Goal: Task Accomplishment & Management: Manage account settings

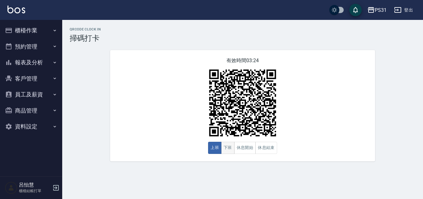
click at [226, 145] on button "下班" at bounding box center [227, 148] width 13 height 12
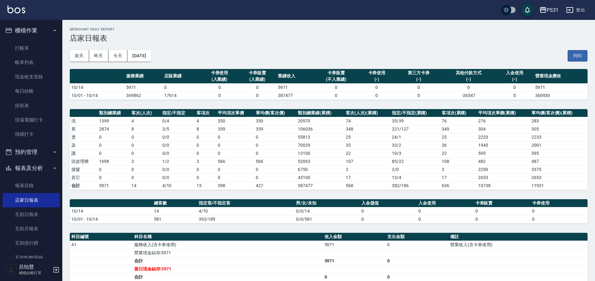
scroll to position [78, 0]
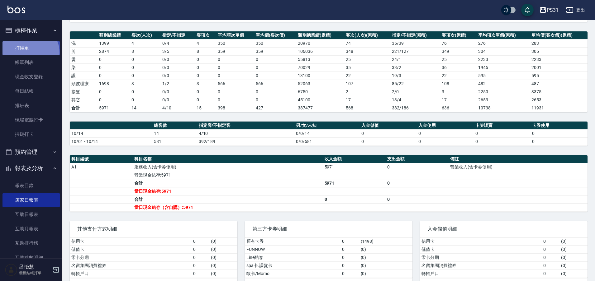
click at [29, 52] on link "打帳單" at bounding box center [30, 48] width 57 height 14
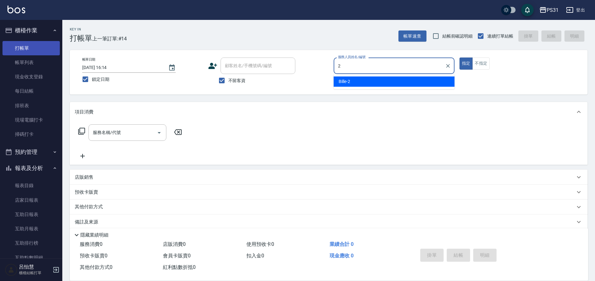
type input "Bille-2"
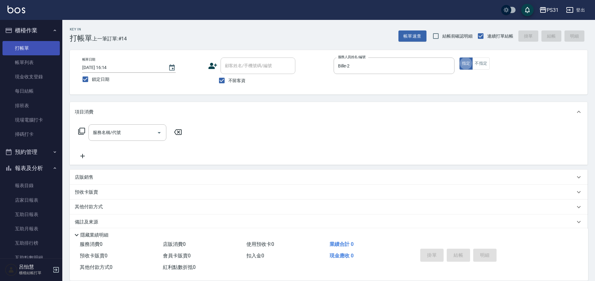
type button "true"
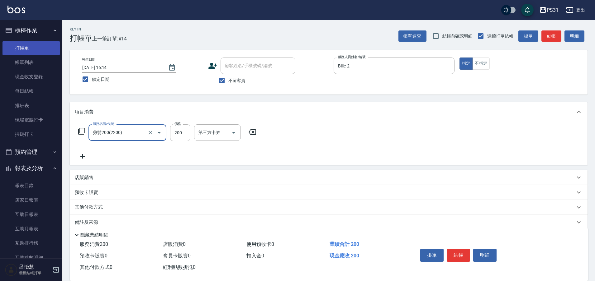
type input "剪髮200(2200)"
type input "350"
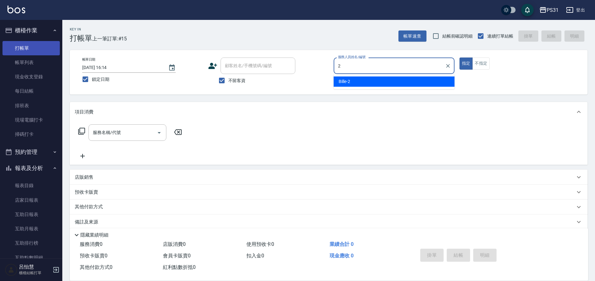
type input "Bille-2"
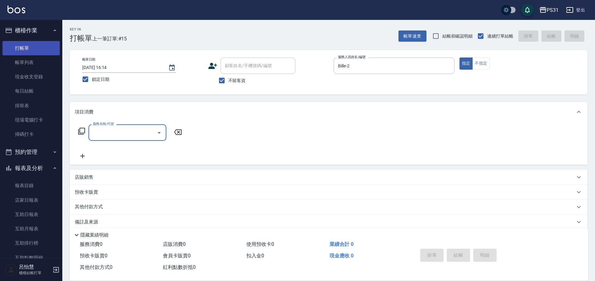
type input "0"
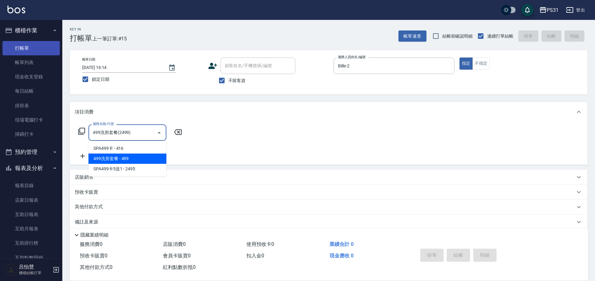
type input "499洗剪套餐(2499)"
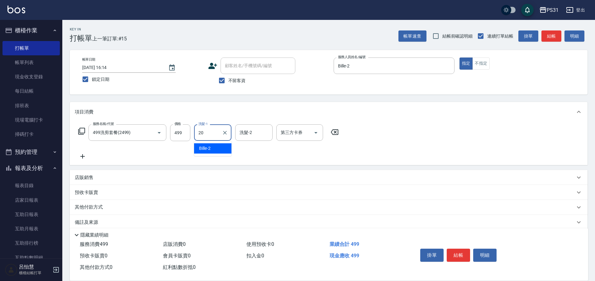
type input "[PERSON_NAME]-20"
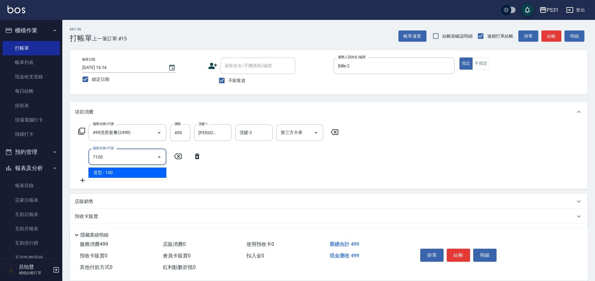
type input "造型(7100)"
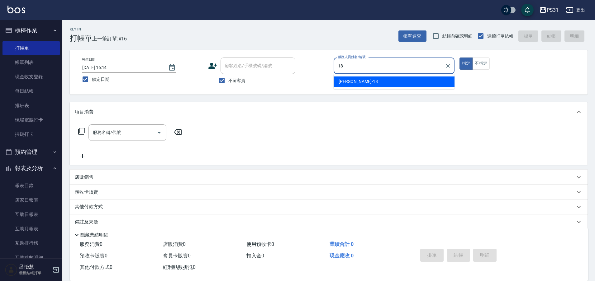
type input "[PERSON_NAME]-18"
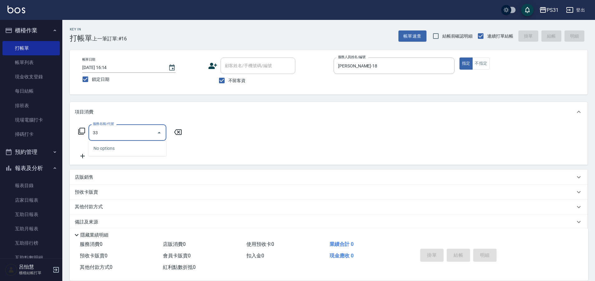
type input "3"
type input "剪髮270(2270)"
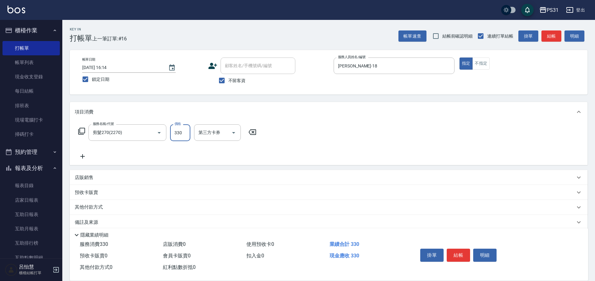
type input "330"
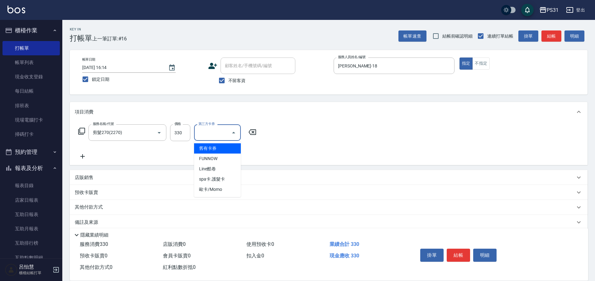
type input "舊有卡券"
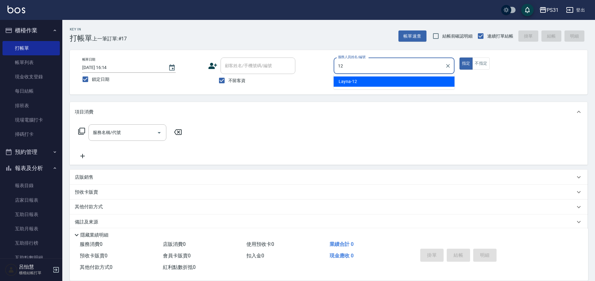
type input "Layna-12"
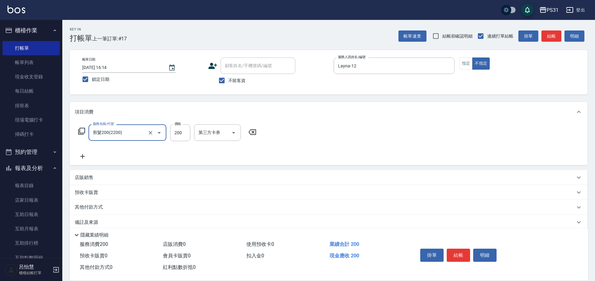
type input "剪髮200(2200)"
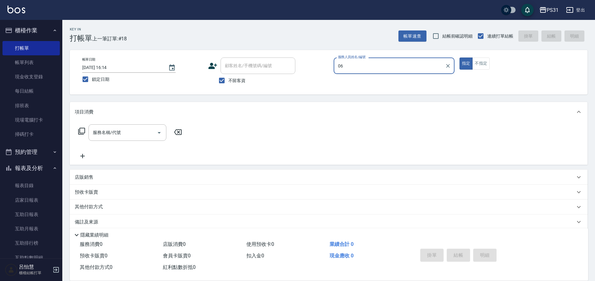
type input "0"
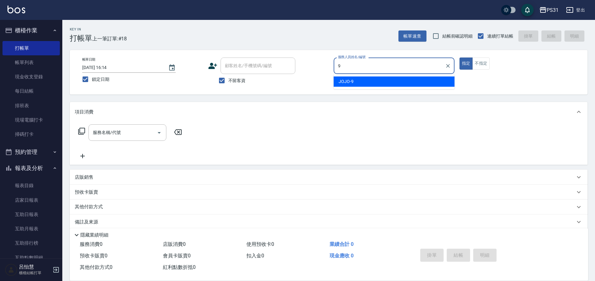
type input "JOJO-9"
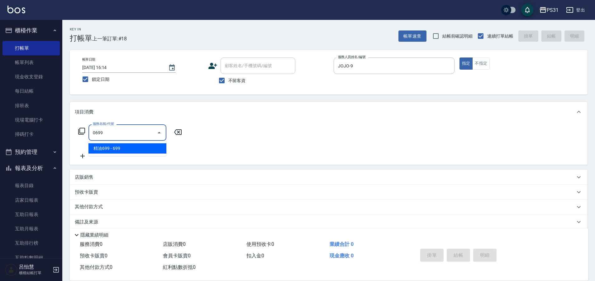
type input "精油699(0699)"
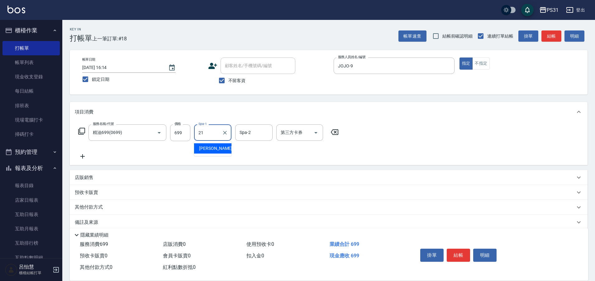
type input "[PERSON_NAME]-21"
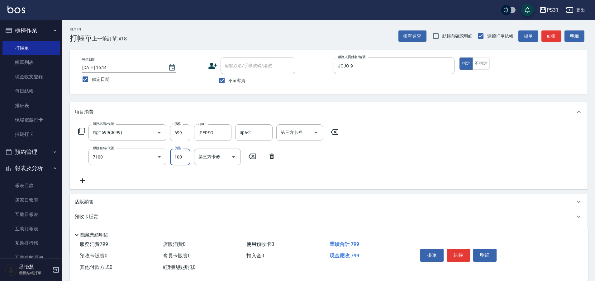
type input "造型(7100)"
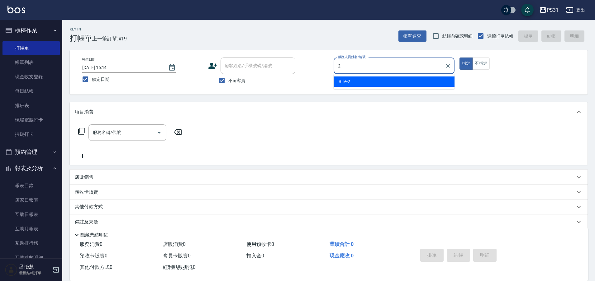
type input "Bille-2"
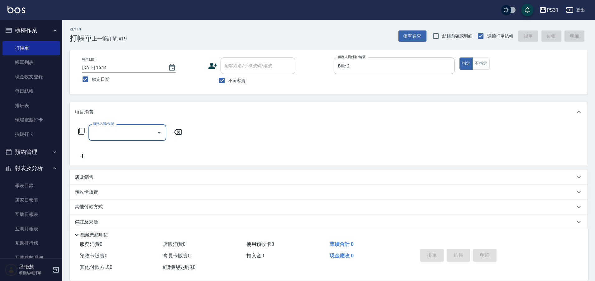
type input "6"
type input "海鹽洗髮399(1399)"
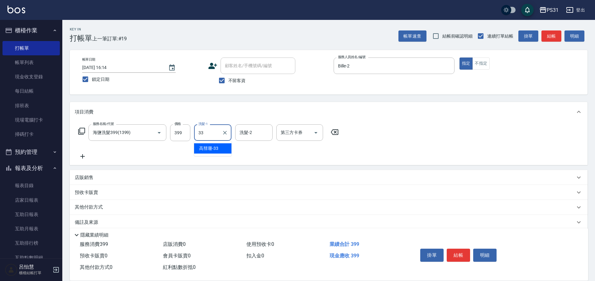
type input "[PERSON_NAME]-33"
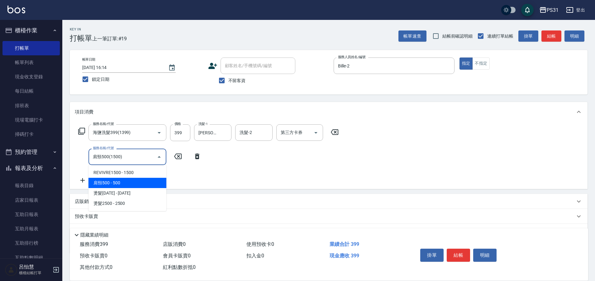
type input "肩頸500(1500)"
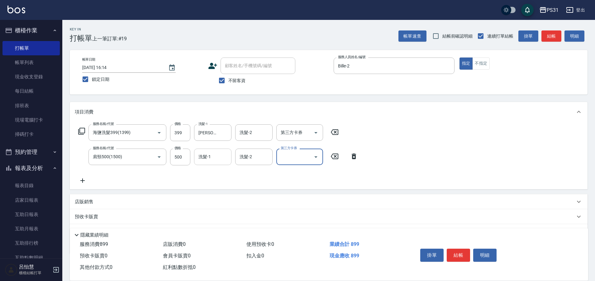
click at [222, 155] on input "洗髮-1" at bounding box center [213, 157] width 32 height 11
type input "[PERSON_NAME]-33"
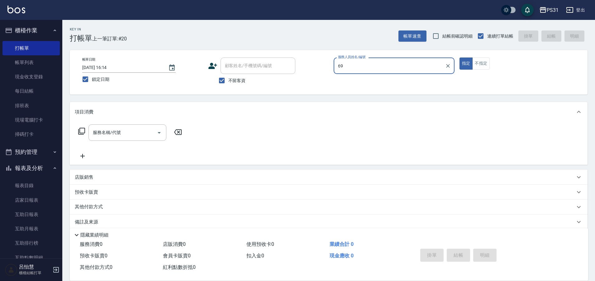
type input "6"
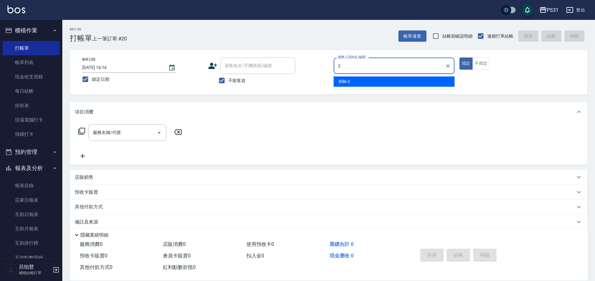
type input "Bille-2"
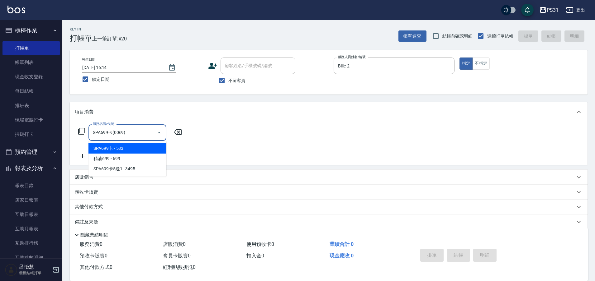
type input "SPA699卡(0069)"
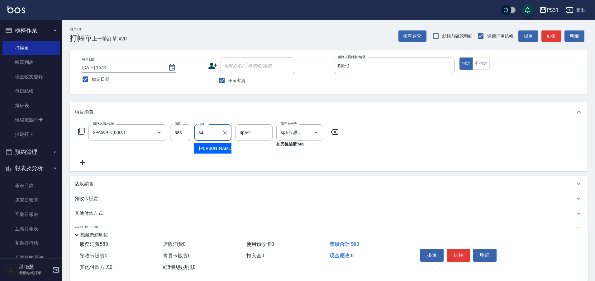
type input "[PERSON_NAME]-34"
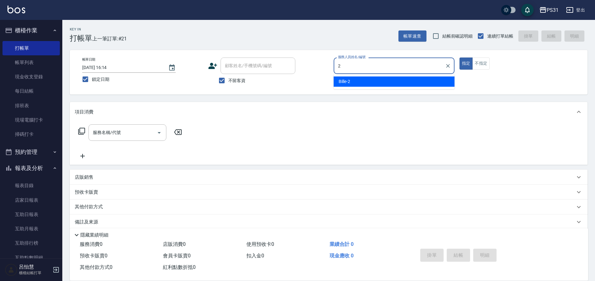
type input "Bille-2"
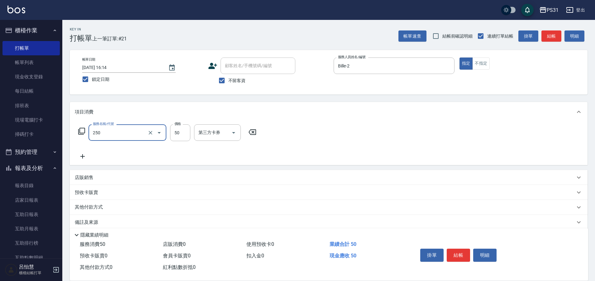
type input "剪瀏海(250)"
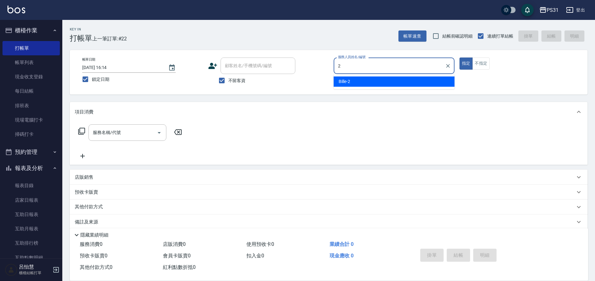
type input "Bille-2"
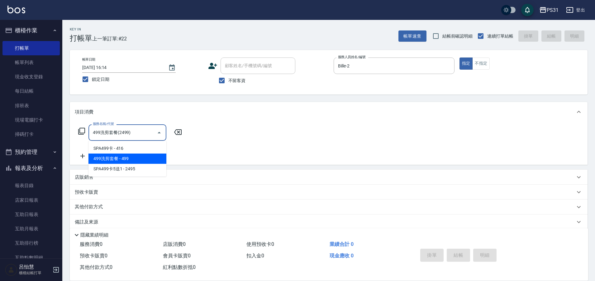
type input "499洗剪套餐(2499)"
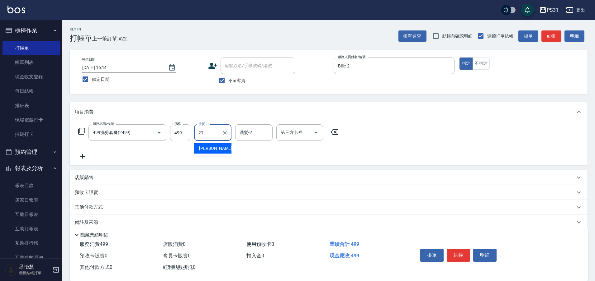
type input "[PERSON_NAME]-21"
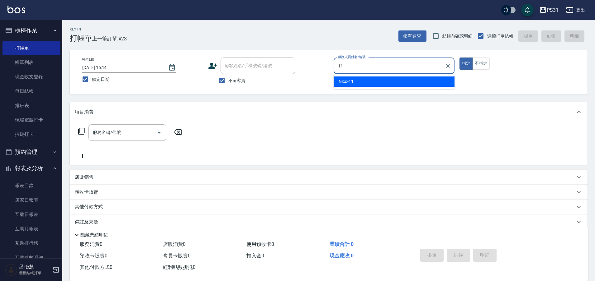
type input "Nico-11"
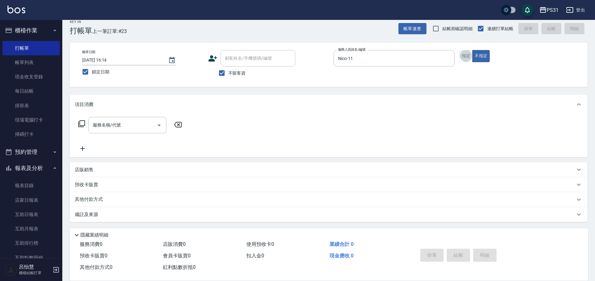
scroll to position [8, 0]
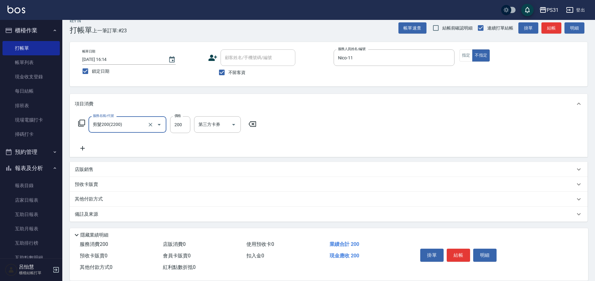
type input "剪髮200(2200)"
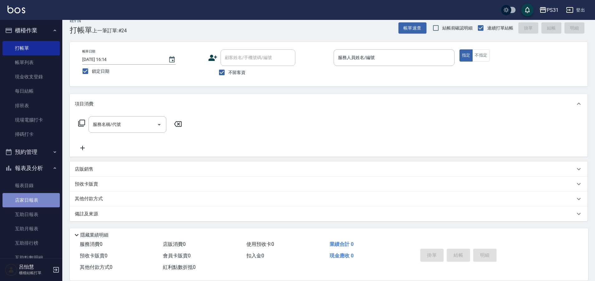
click at [39, 195] on link "店家日報表" at bounding box center [30, 200] width 57 height 14
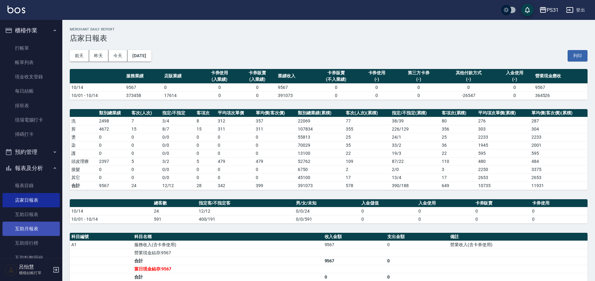
scroll to position [156, 0]
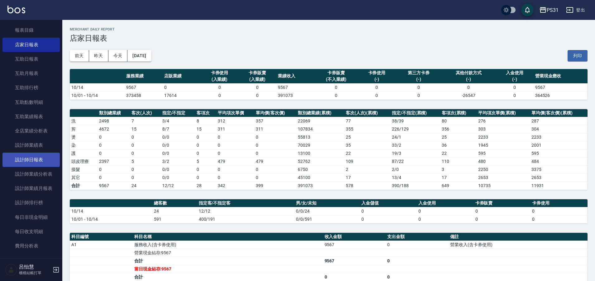
click at [48, 164] on link "設計師日報表" at bounding box center [30, 160] width 57 height 14
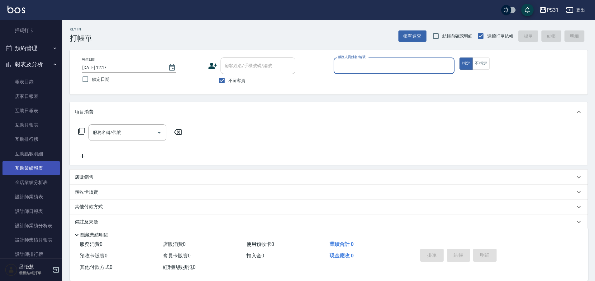
scroll to position [39, 0]
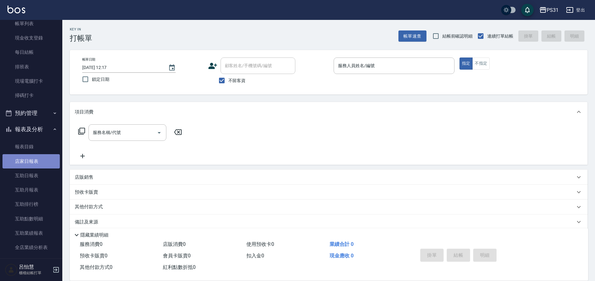
click at [38, 163] on link "店家日報表" at bounding box center [30, 161] width 57 height 14
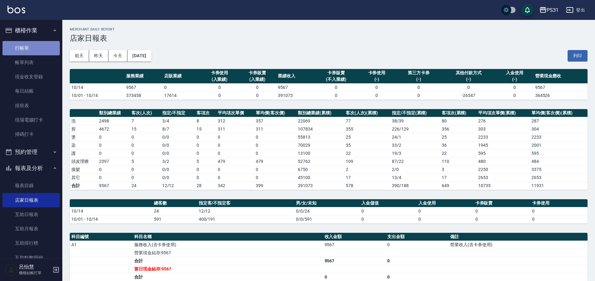
click at [36, 54] on link "打帳單" at bounding box center [30, 48] width 57 height 14
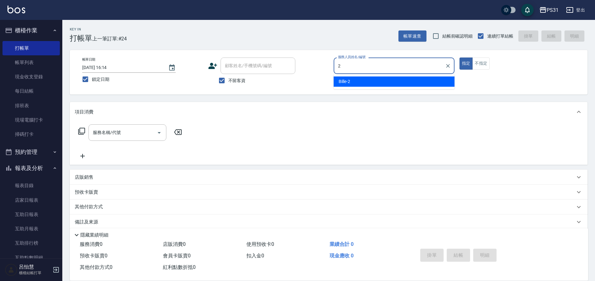
type input "Bille-2"
type button "true"
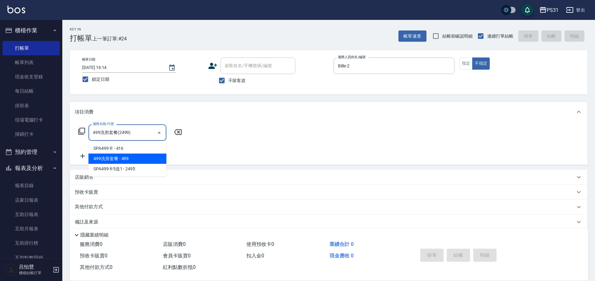
type input "499洗剪套餐(2499)"
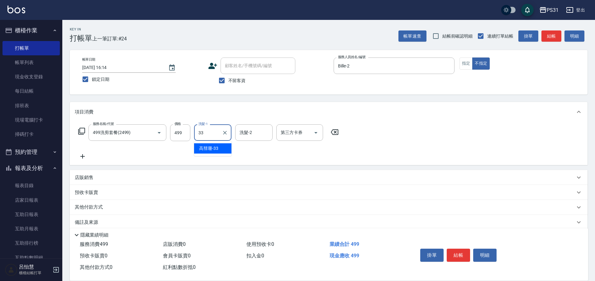
type input "[PERSON_NAME]-33"
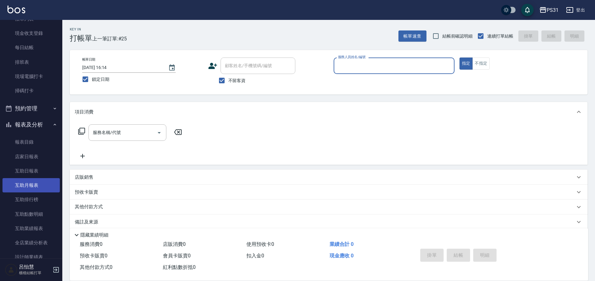
scroll to position [78, 0]
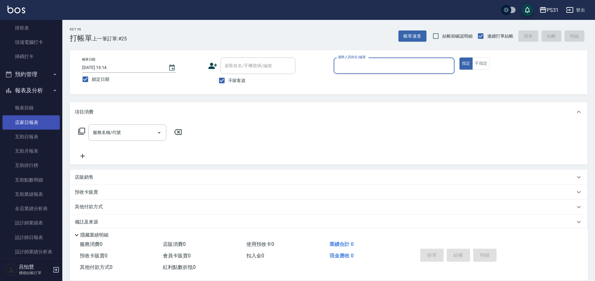
click at [30, 125] on link "店家日報表" at bounding box center [30, 123] width 57 height 14
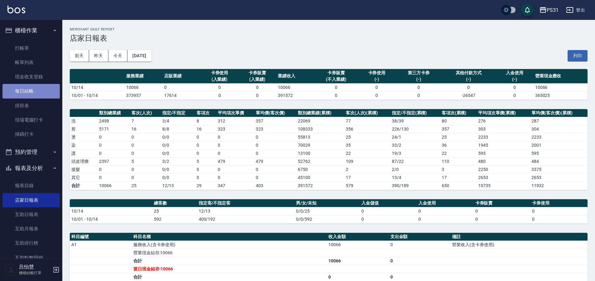
click at [33, 96] on link "每日結帳" at bounding box center [30, 91] width 57 height 14
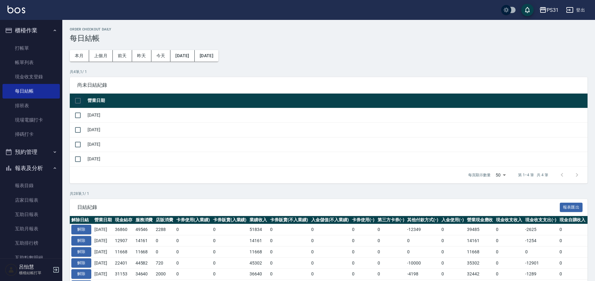
click at [79, 99] on input "checkbox" at bounding box center [77, 100] width 13 height 13
checkbox input "true"
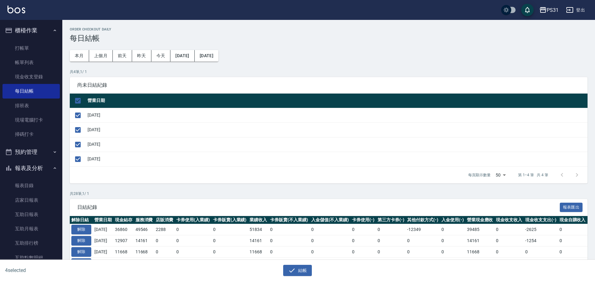
checkbox input "true"
click at [567, 206] on button "報表匯出" at bounding box center [571, 208] width 23 height 10
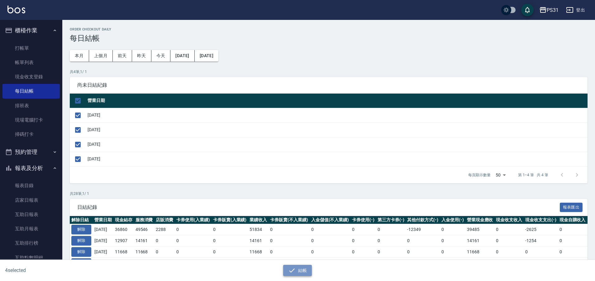
click at [300, 272] on button "結帳" at bounding box center [297, 271] width 29 height 12
